Goal: Transaction & Acquisition: Purchase product/service

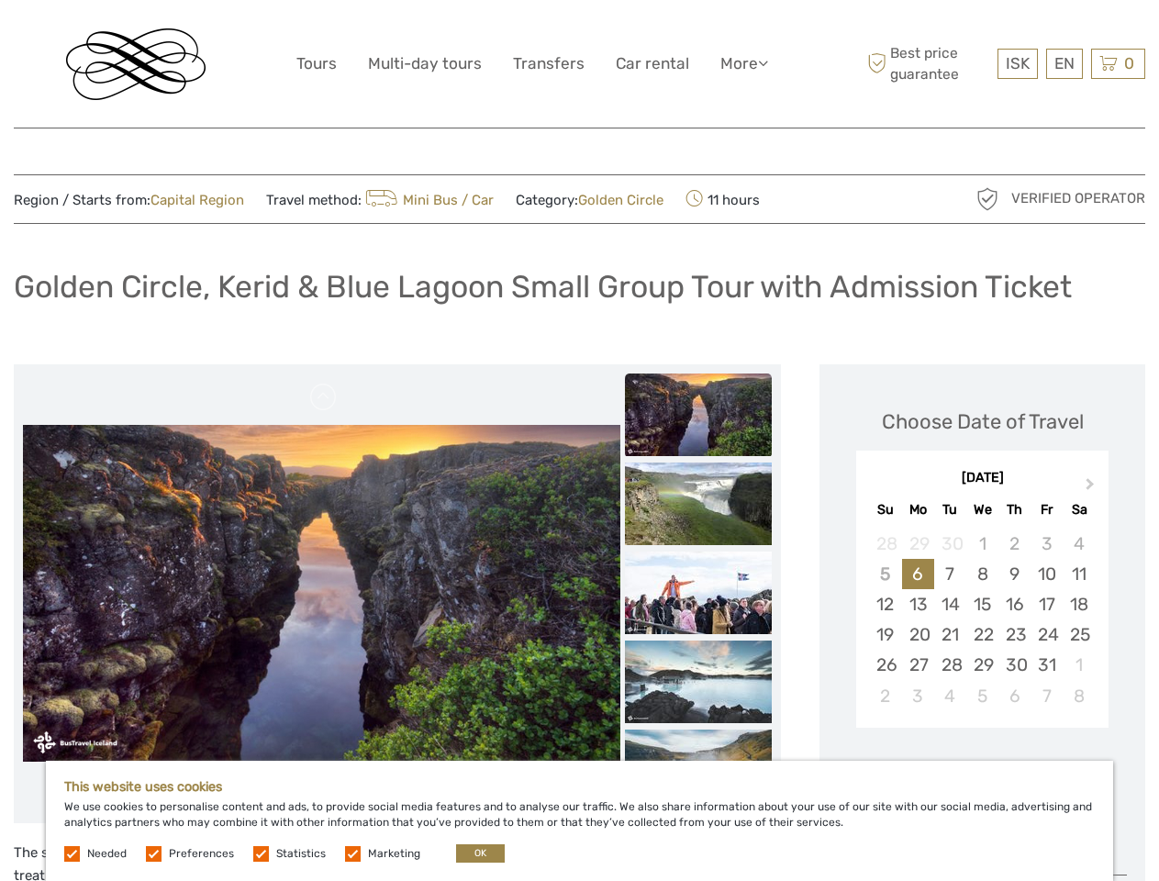
click at [742, 63] on link "More" at bounding box center [744, 63] width 48 height 27
click at [765, 62] on icon at bounding box center [763, 63] width 10 height 16
click at [1017, 63] on span "ISK" at bounding box center [1018, 63] width 24 height 18
click at [1064, 63] on div "EN English Español Deutsch" at bounding box center [1064, 64] width 37 height 30
click at [1118, 63] on div "0 Items Total 0 ISK Checkout The shopping cart is empty." at bounding box center [1118, 64] width 54 height 30
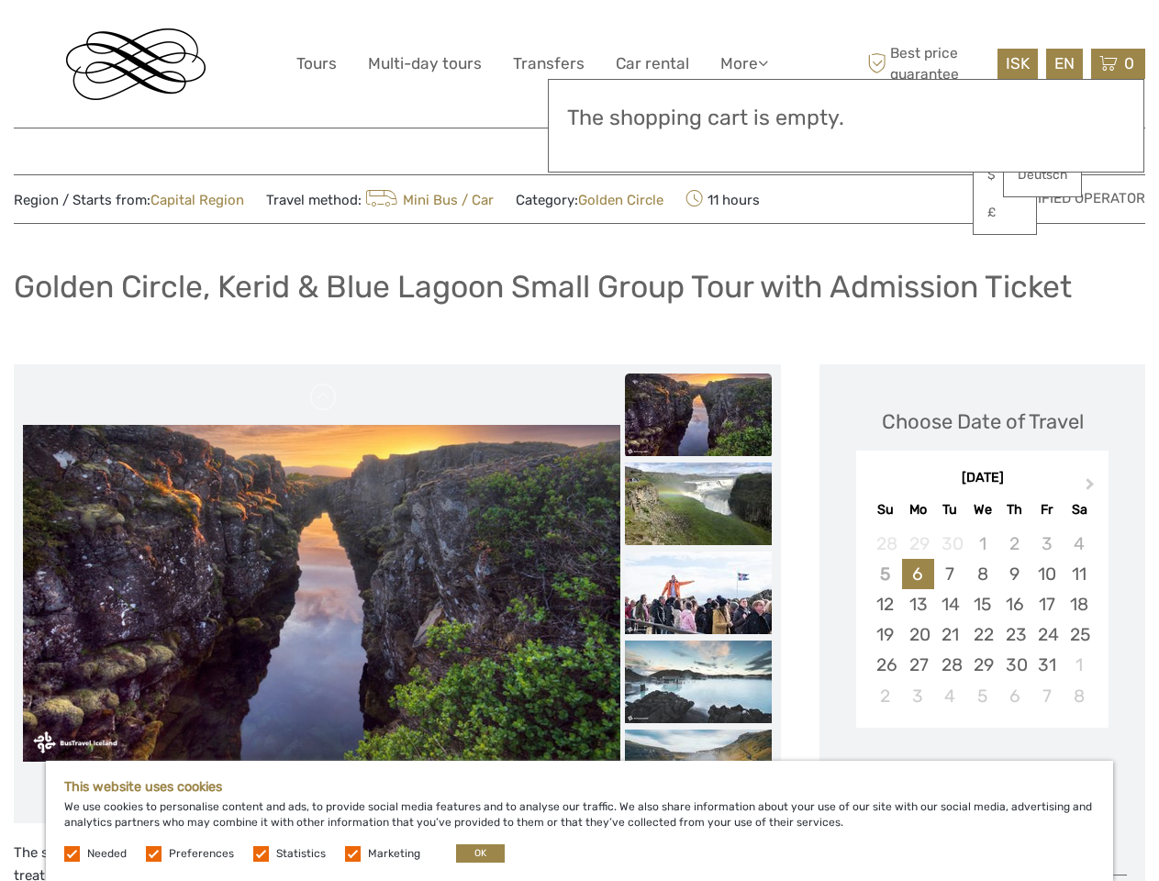
click at [321, 594] on img at bounding box center [321, 593] width 597 height 337
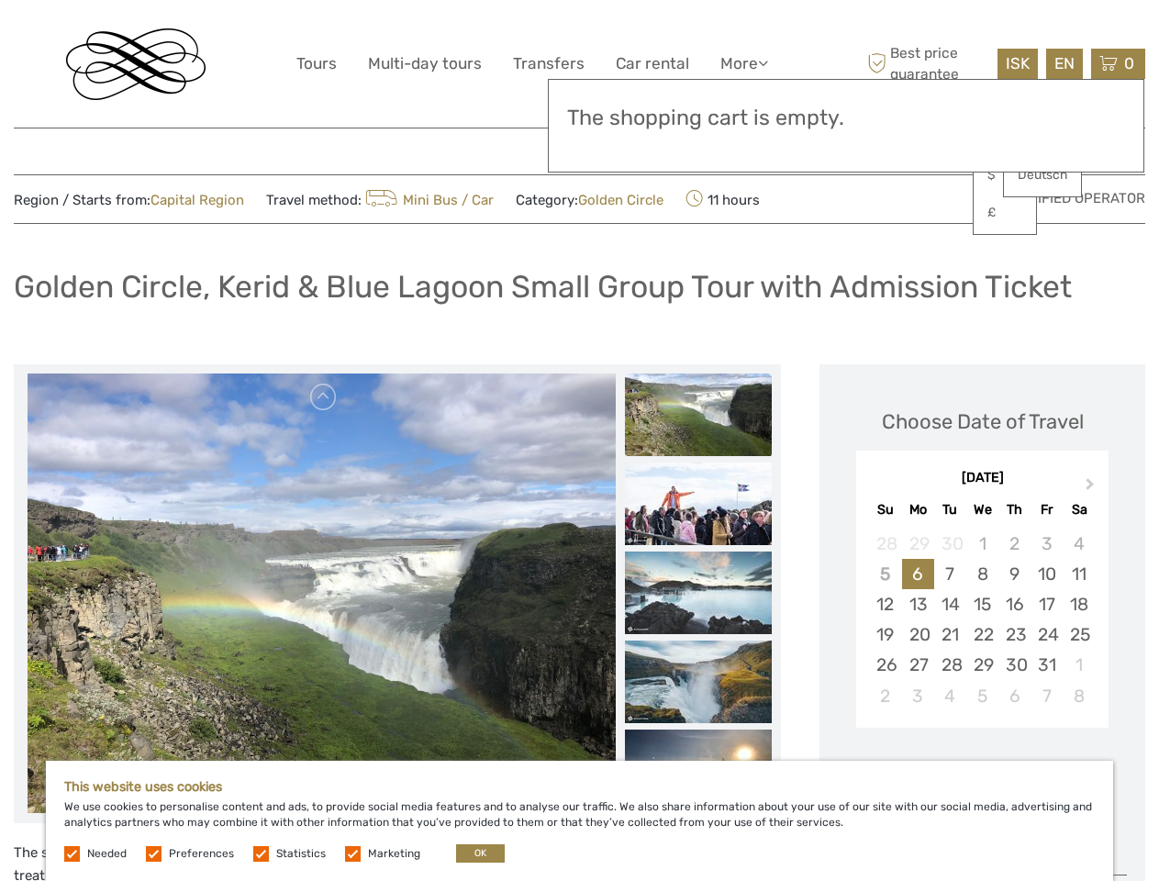
click at [324, 397] on link at bounding box center [323, 397] width 29 height 29
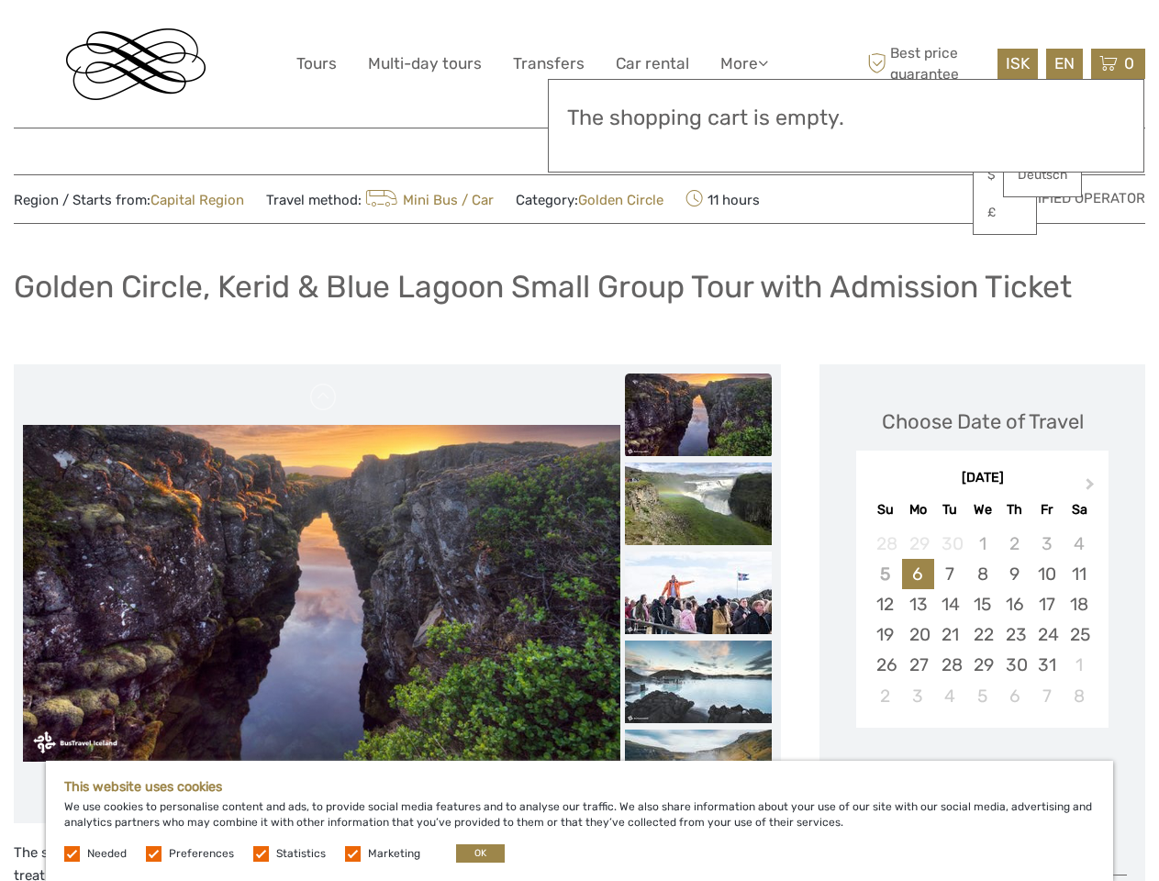
click at [698, 149] on div "Items Total 0 ISK Checkout The shopping cart is empty." at bounding box center [846, 126] width 597 height 94
click at [698, 148] on div "Items Total 0 ISK Checkout The shopping cart is empty." at bounding box center [846, 126] width 597 height 94
